Goal: Information Seeking & Learning: Learn about a topic

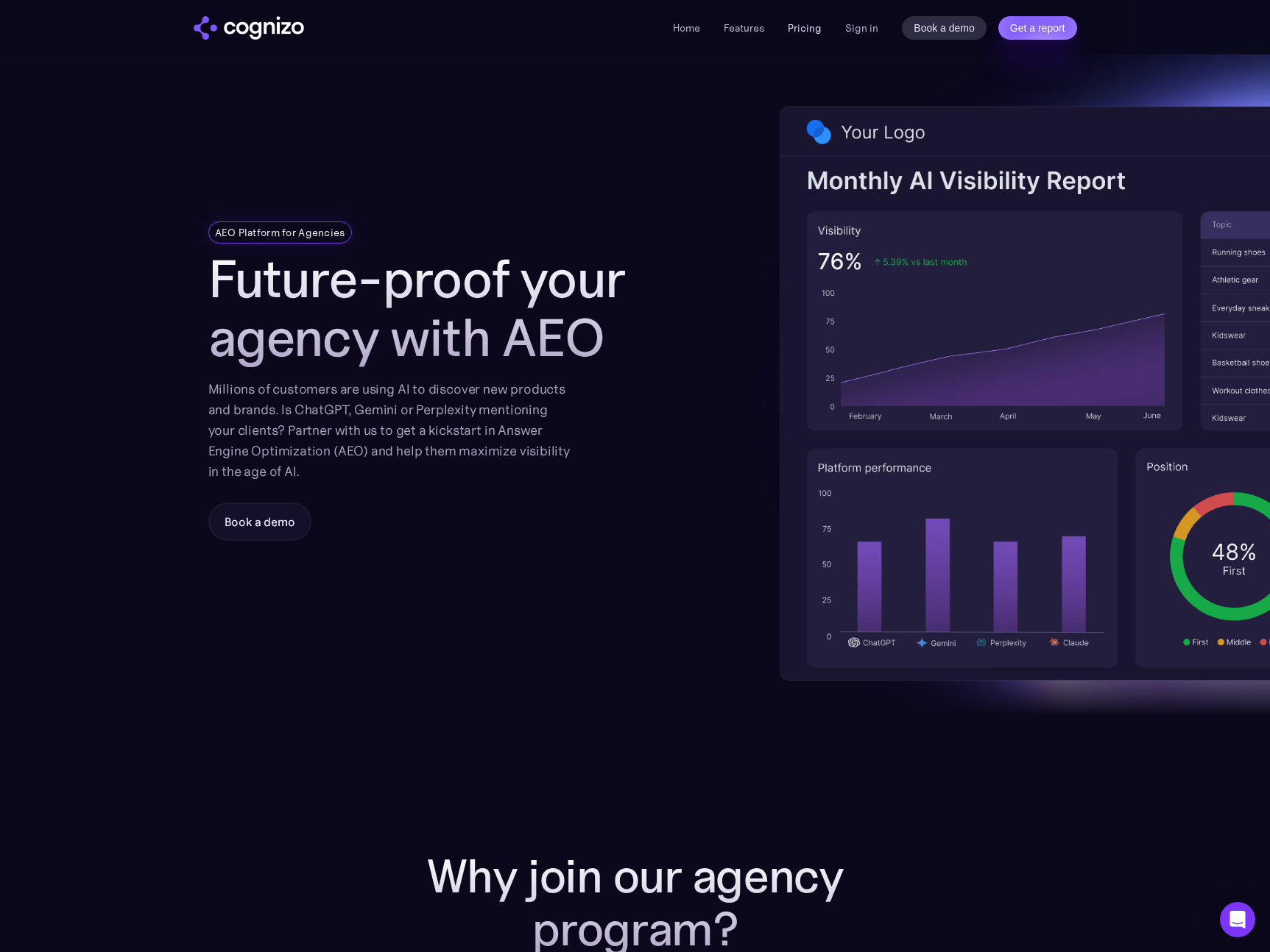
click at [803, 30] on link "Pricing" at bounding box center [804, 28] width 34 height 13
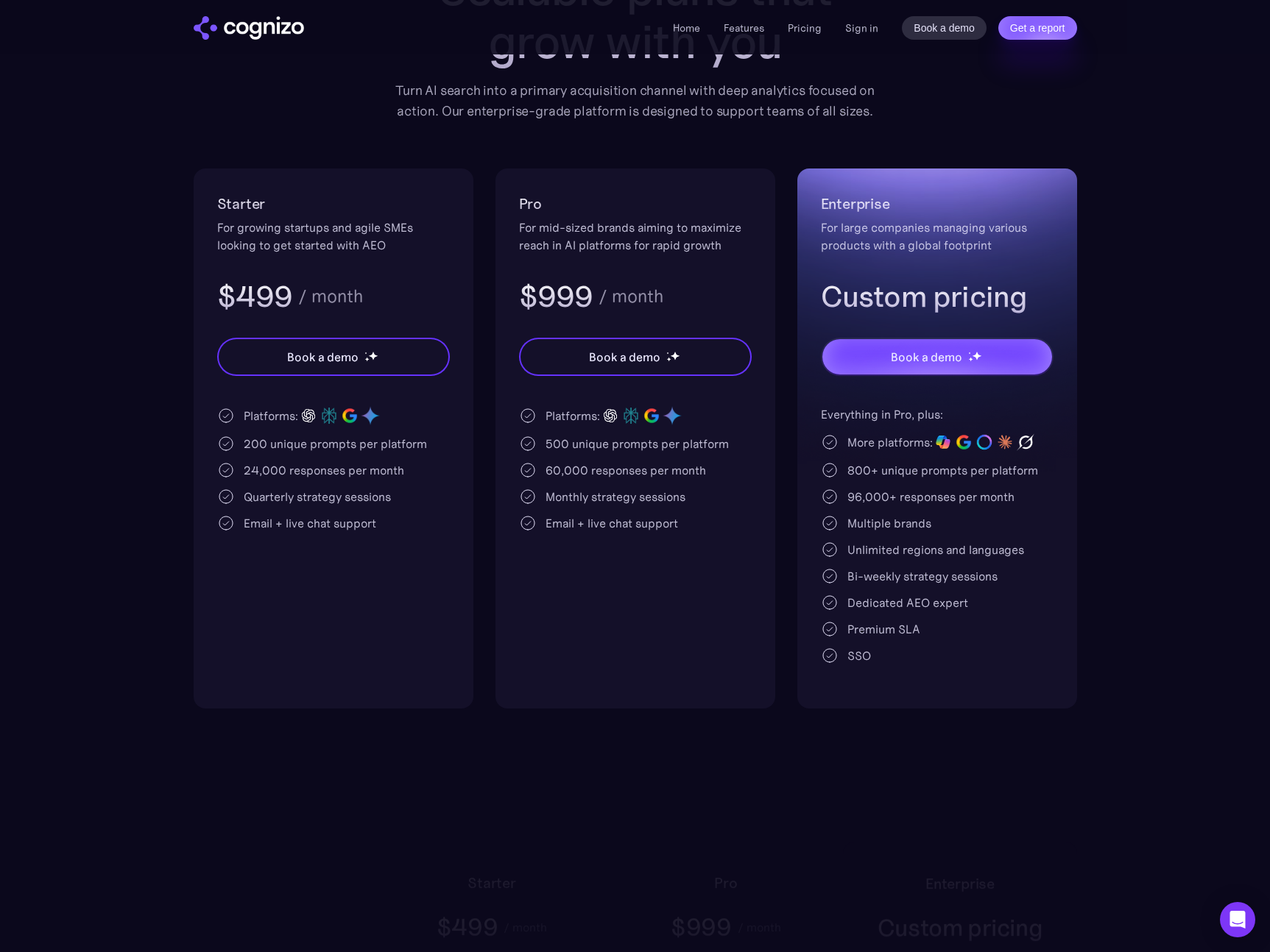
scroll to position [196, 0]
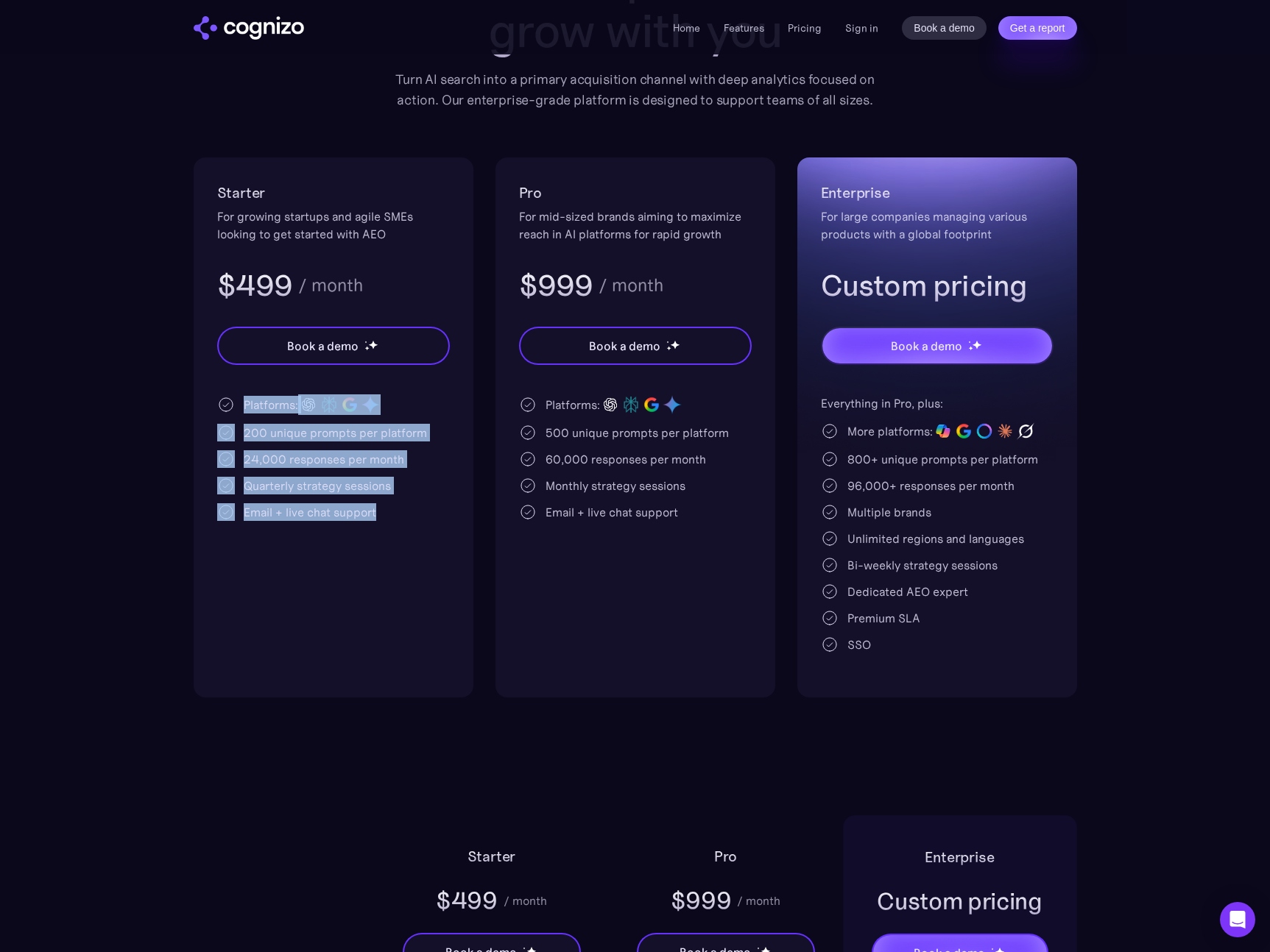
drag, startPoint x: 245, startPoint y: 403, endPoint x: 391, endPoint y: 509, distance: 180.4
click at [391, 509] on div "Platforms: 200 unique prompts per platform 24,000 responses per month Quarterly…" at bounding box center [333, 458] width 233 height 126
copy div "Platforms: 200 unique prompts per platform 24,000 responses per month Quarterly…"
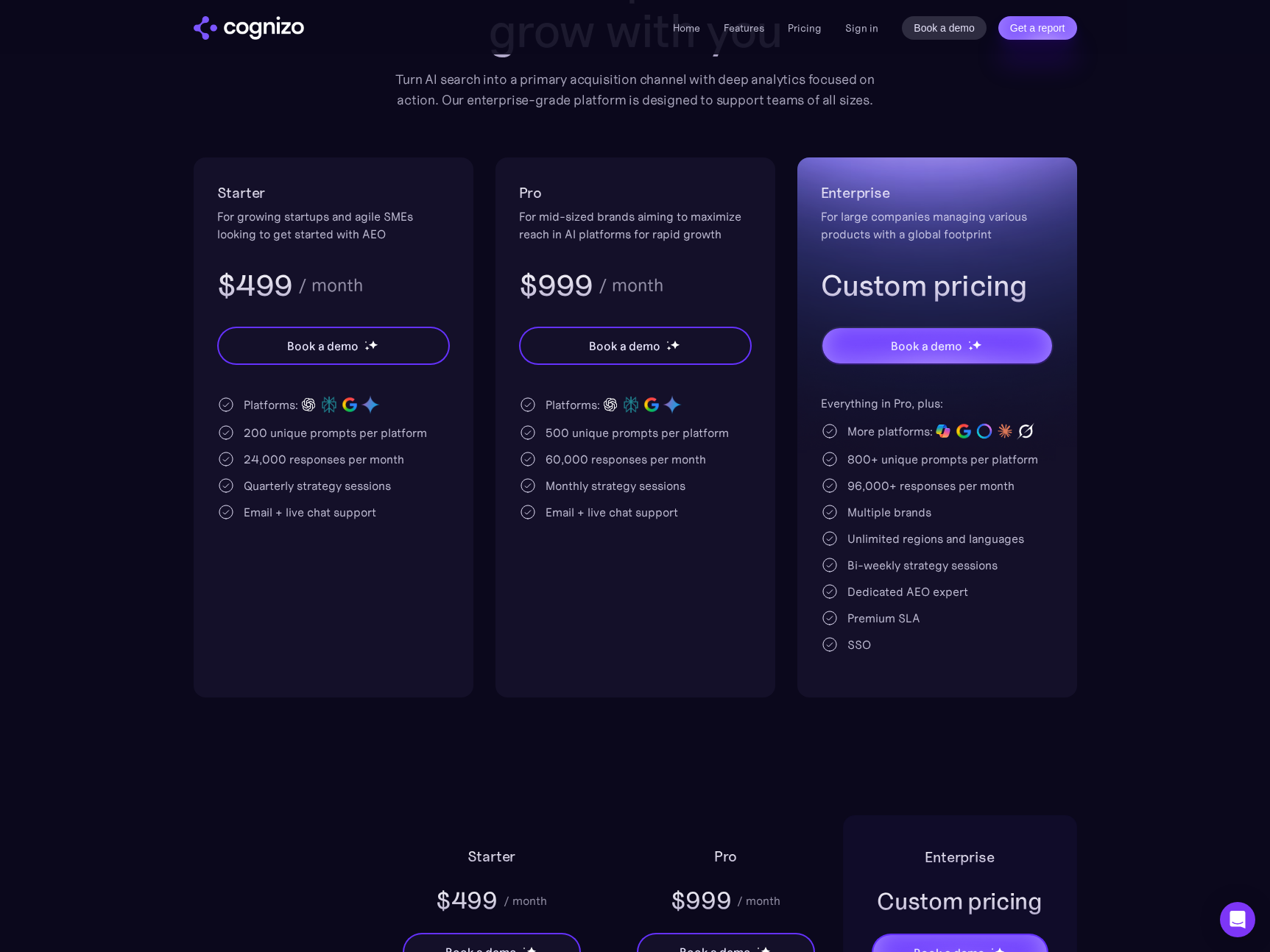
drag, startPoint x: 423, startPoint y: 740, endPoint x: 214, endPoint y: 733, distance: 209.1
